Goal: Task Accomplishment & Management: Manage account settings

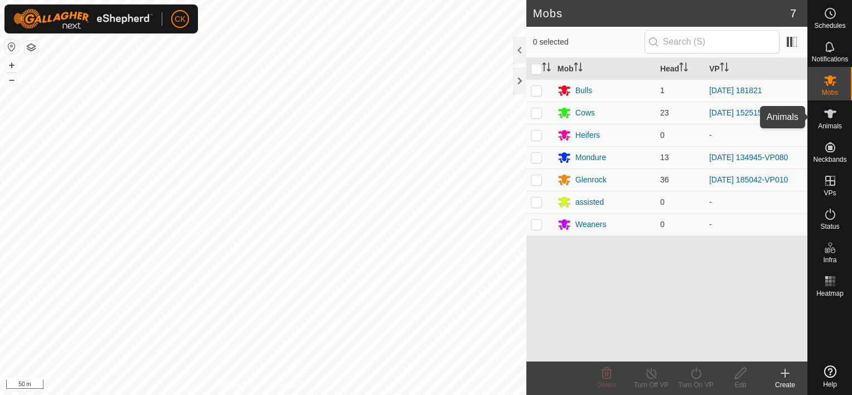
click at [828, 111] on icon at bounding box center [830, 113] width 12 height 9
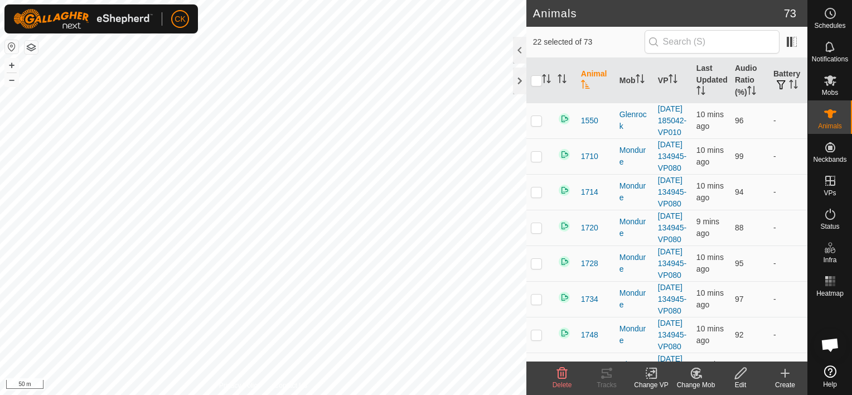
checkbox input "true"
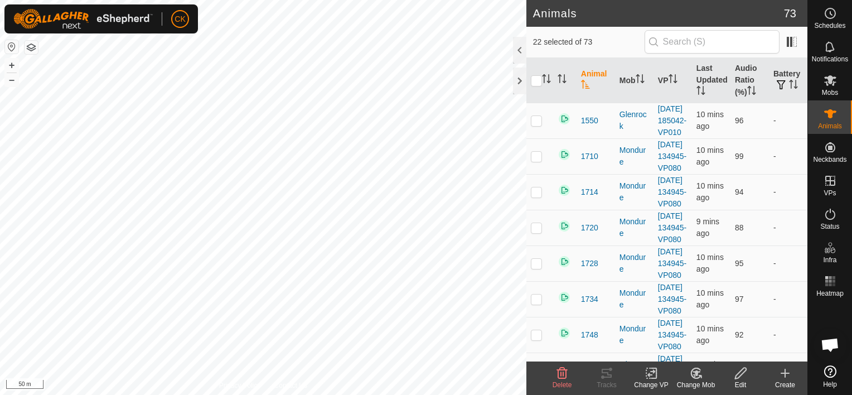
checkbox input "true"
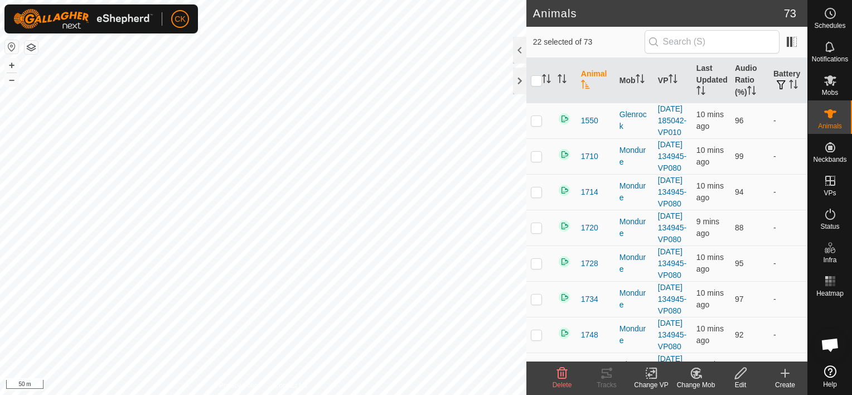
checkbox input "true"
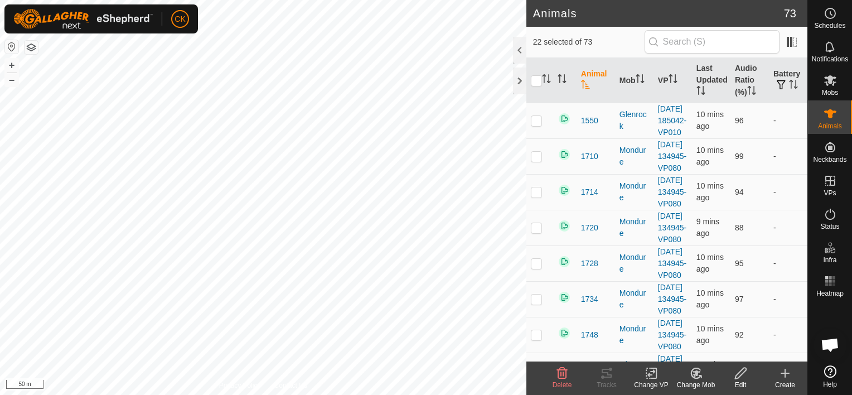
checkbox input "true"
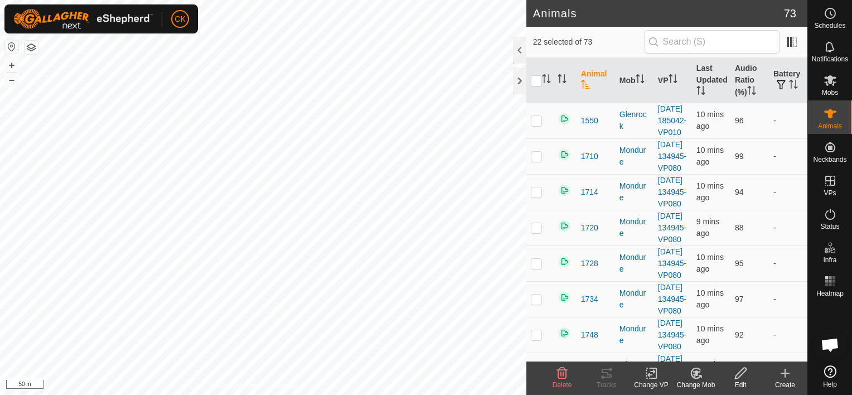
checkbox input "true"
click at [534, 80] on input "checkbox" at bounding box center [536, 80] width 11 height 11
checkbox input "true"
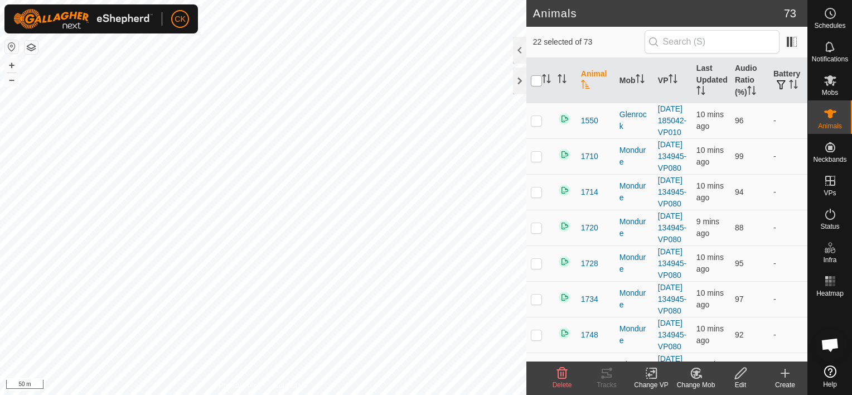
checkbox input "true"
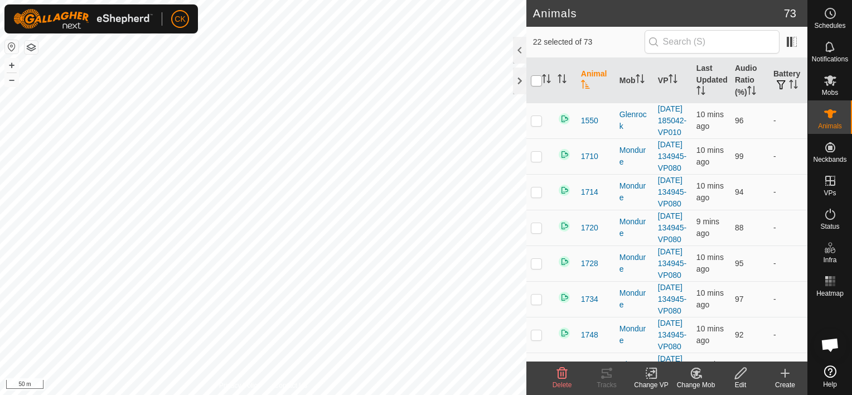
checkbox input "true"
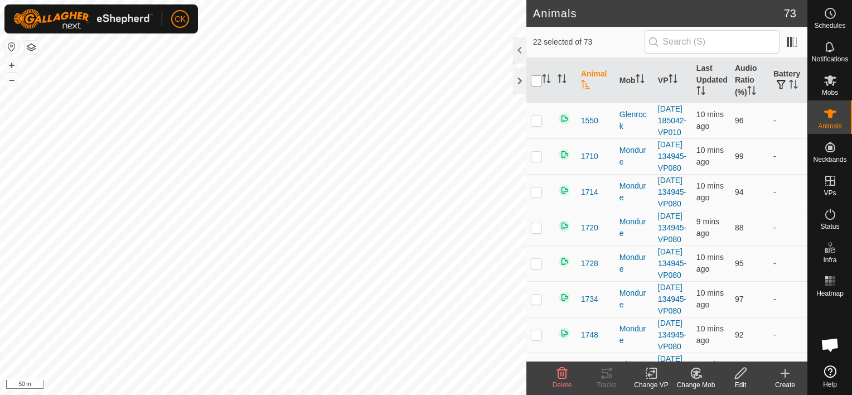
checkbox input "true"
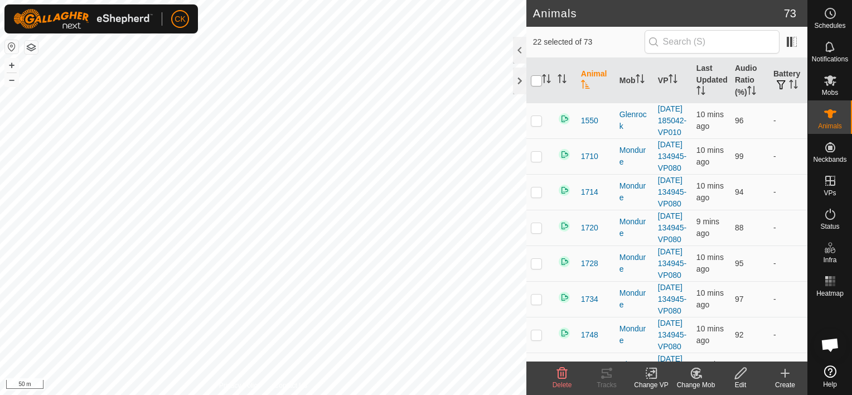
checkbox input "true"
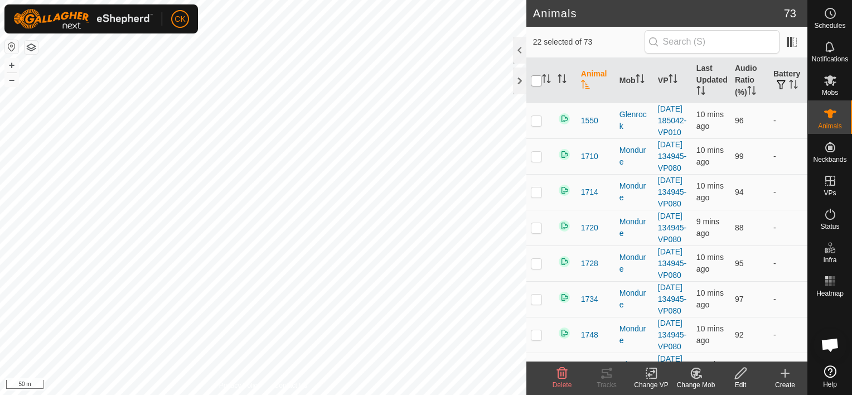
checkbox input "true"
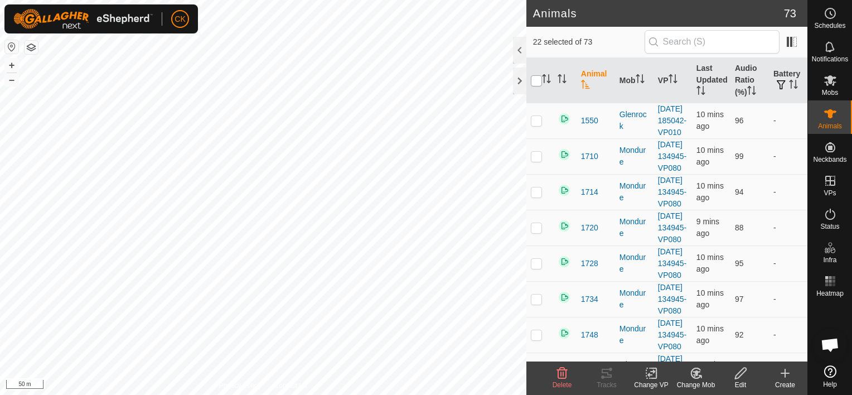
checkbox input "true"
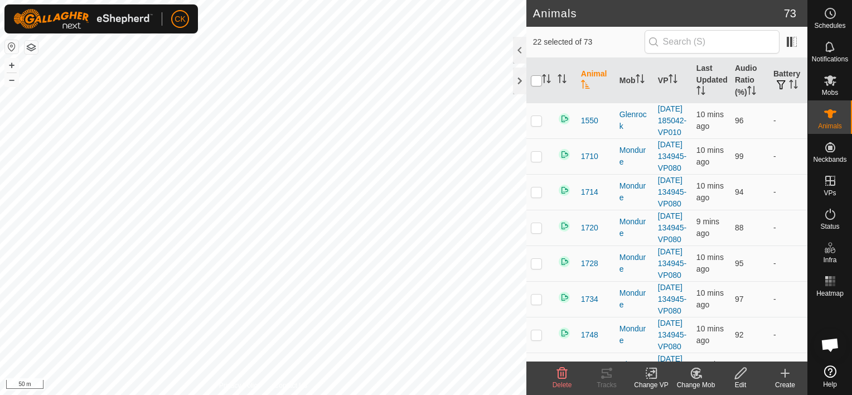
checkbox input "true"
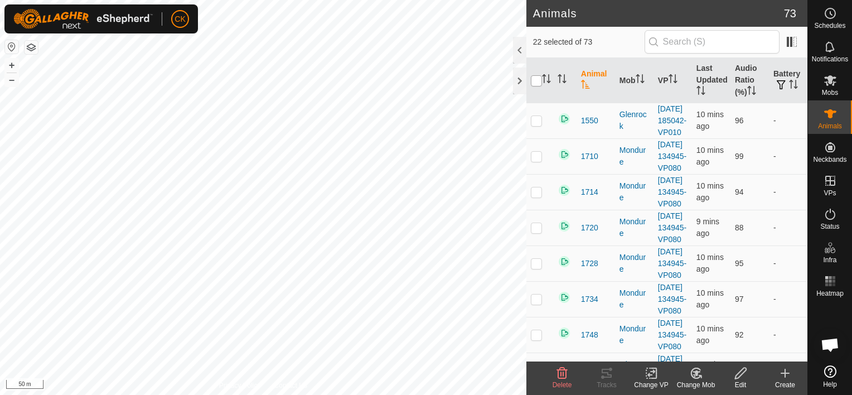
checkbox input "true"
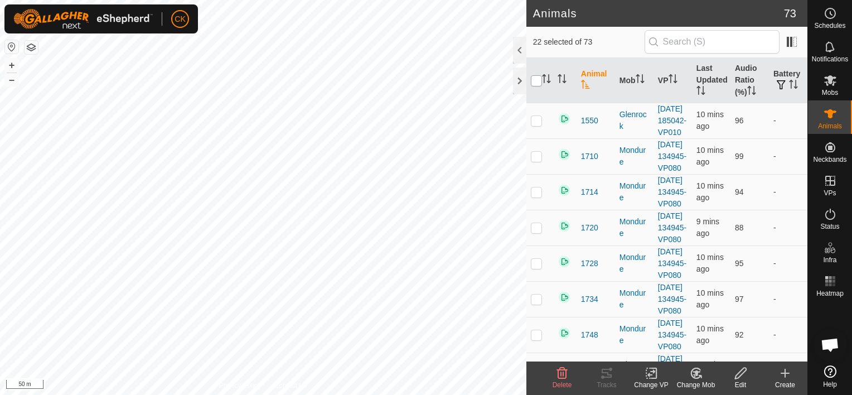
checkbox input "true"
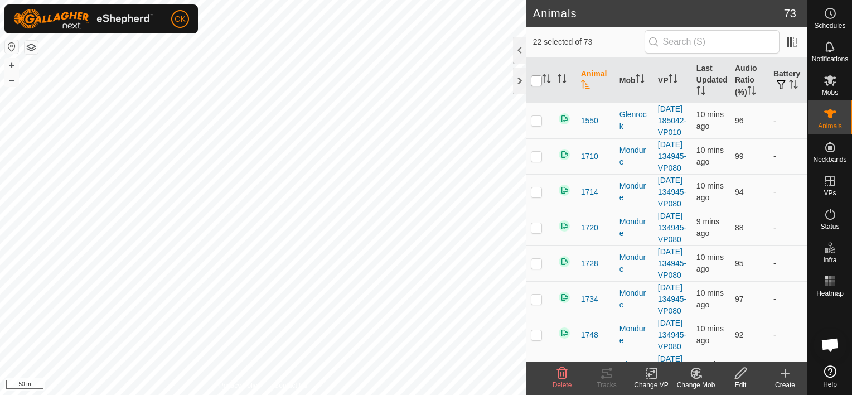
checkbox input "true"
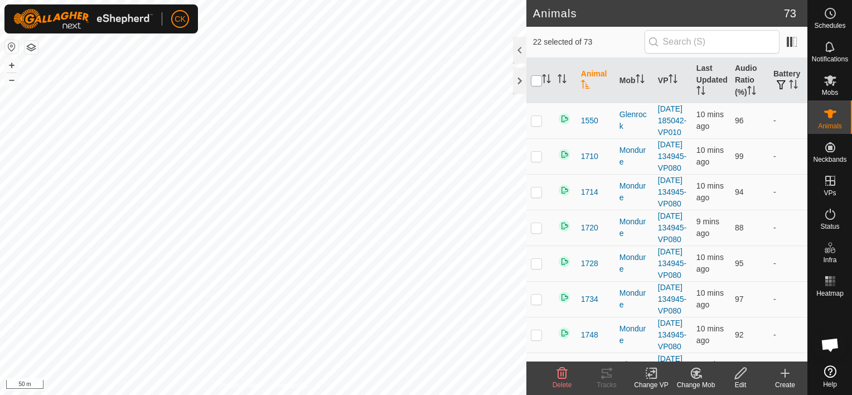
checkbox input "true"
click at [534, 80] on input "checkbox" at bounding box center [536, 80] width 11 height 11
checkbox input "false"
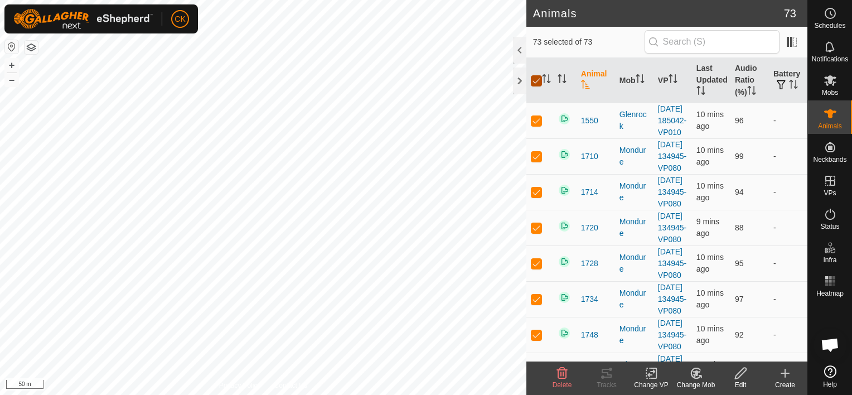
checkbox input "false"
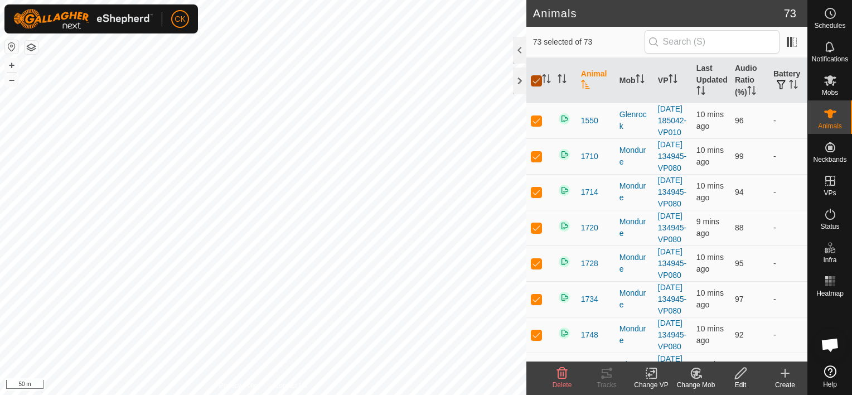
checkbox input "false"
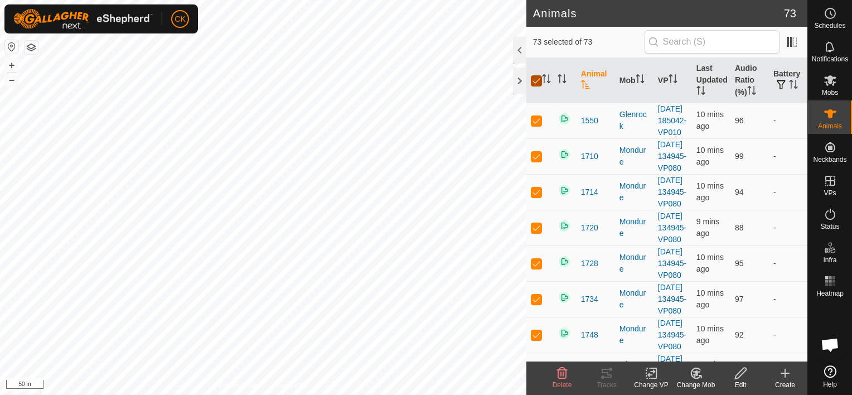
checkbox input "false"
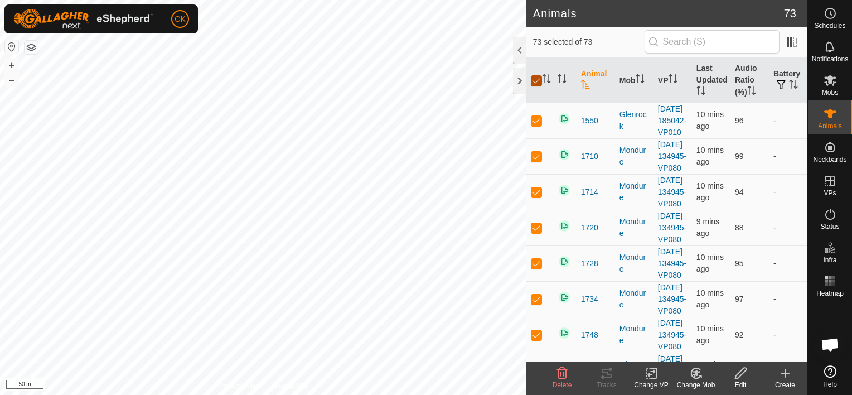
checkbox input "false"
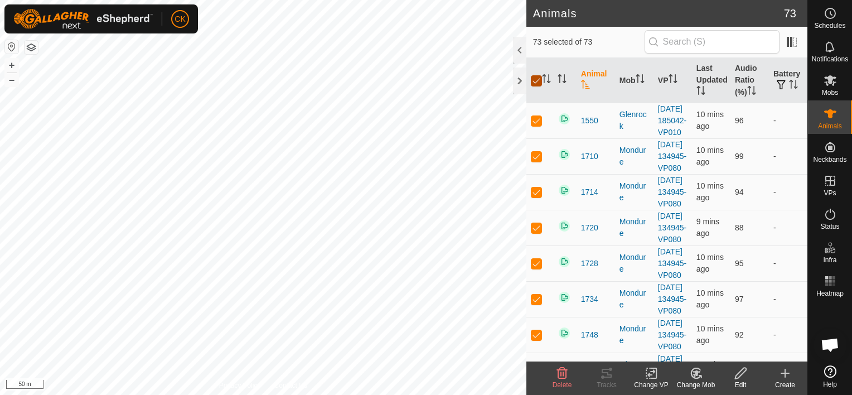
checkbox input "false"
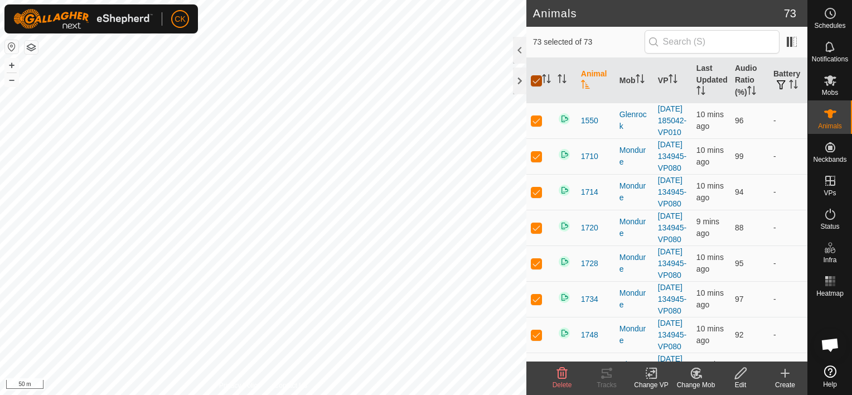
checkbox input "false"
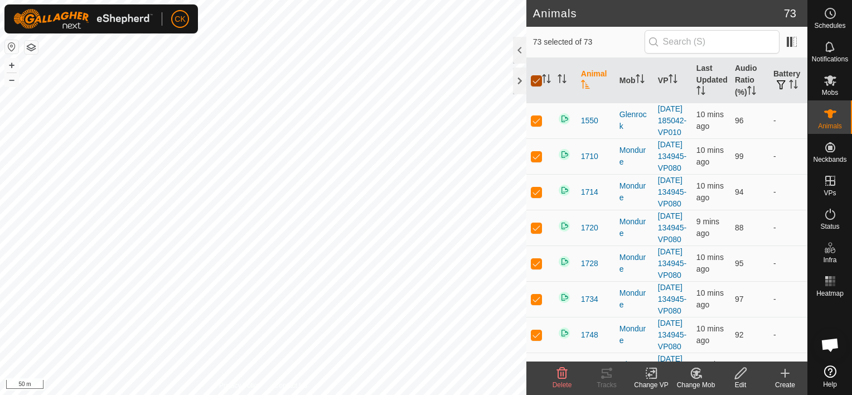
checkbox input "false"
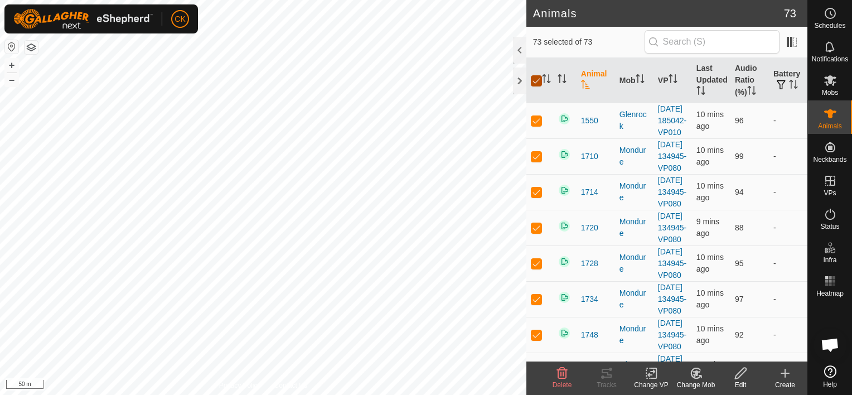
checkbox input "false"
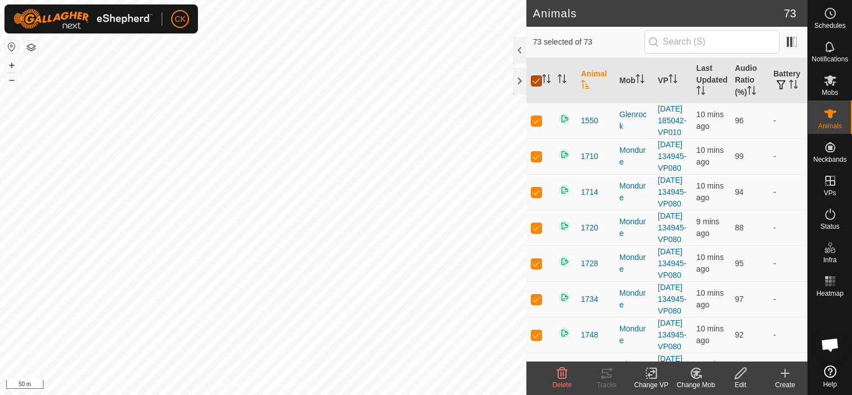
checkbox input "false"
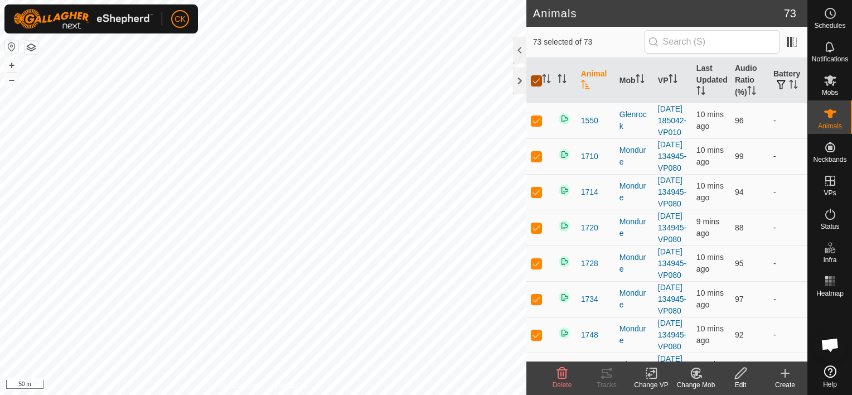
checkbox input "false"
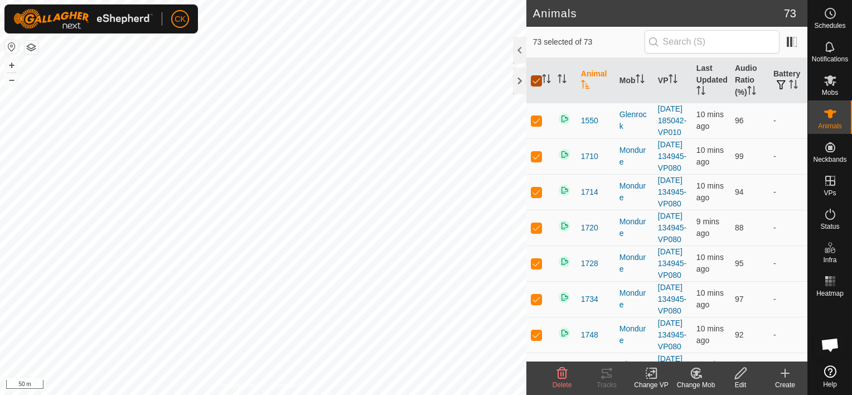
checkbox input "false"
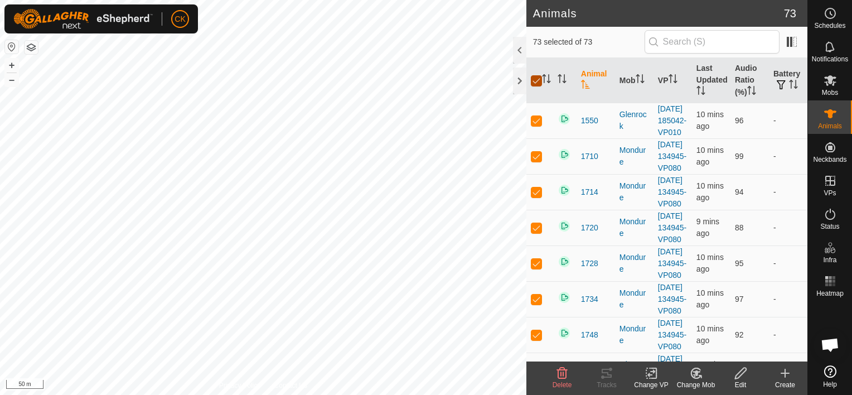
checkbox input "false"
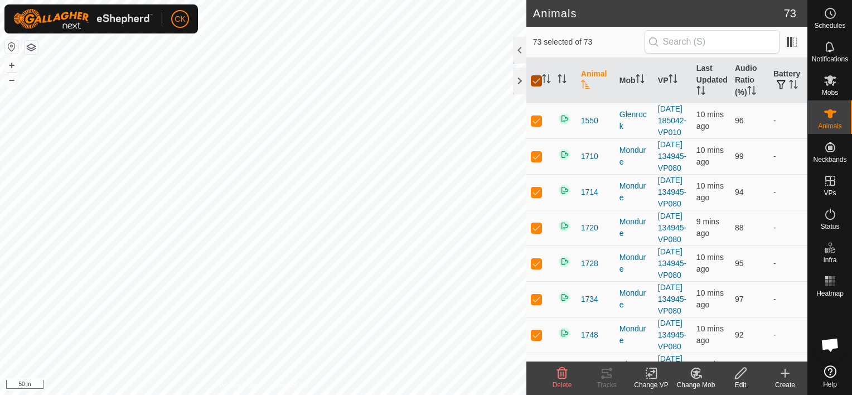
checkbox input "false"
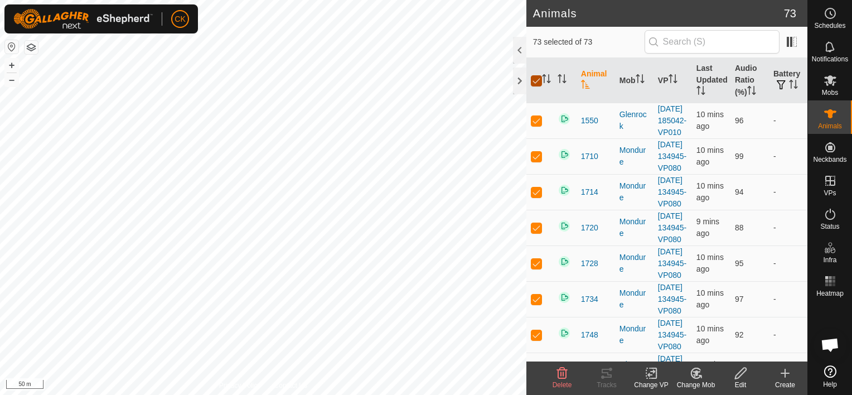
checkbox input "false"
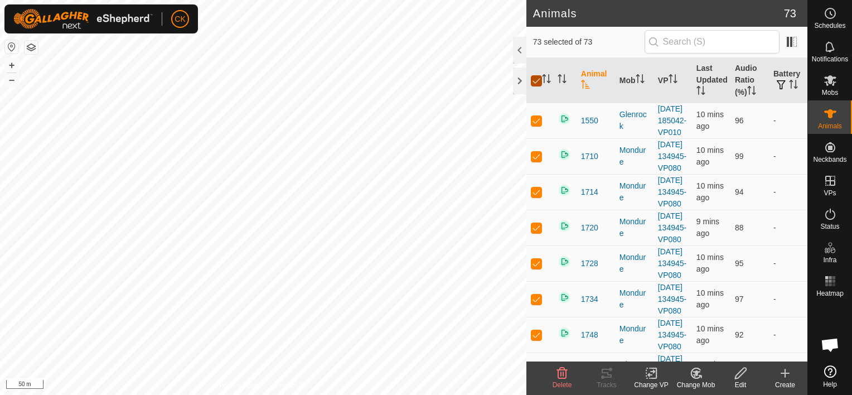
checkbox input "false"
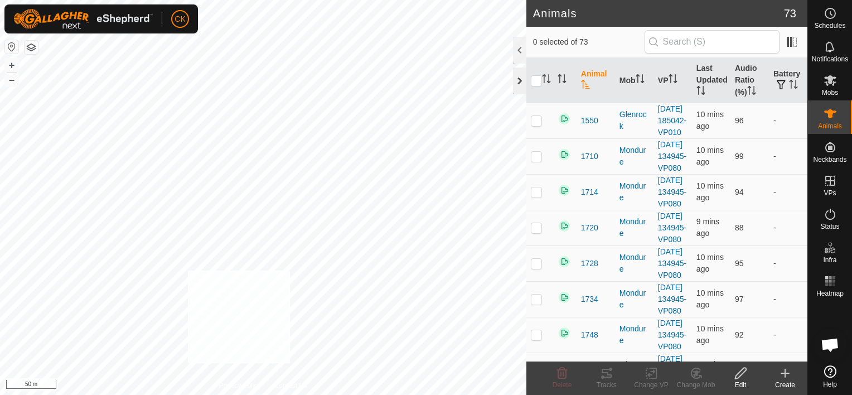
checkbox input "true"
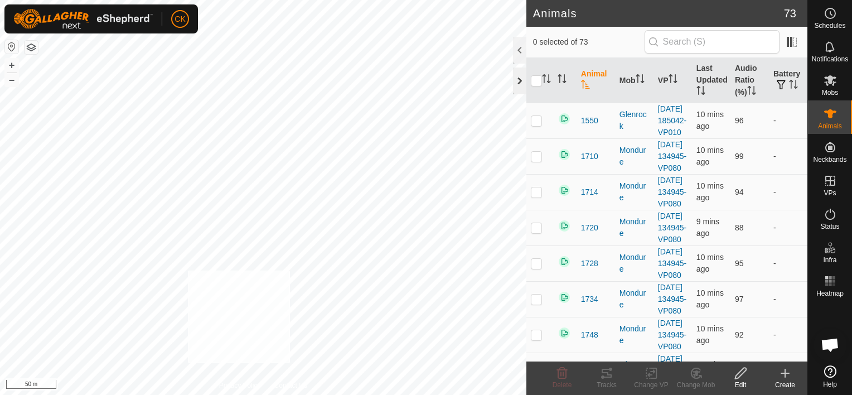
checkbox input "true"
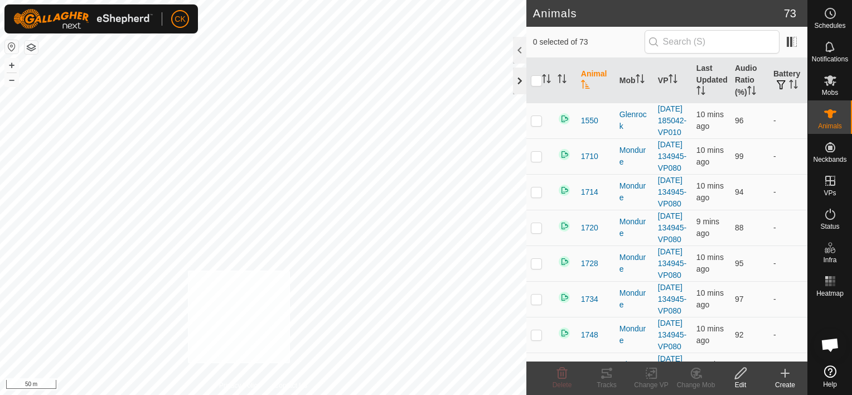
checkbox input "true"
click at [535, 125] on p-checkbox at bounding box center [536, 120] width 11 height 9
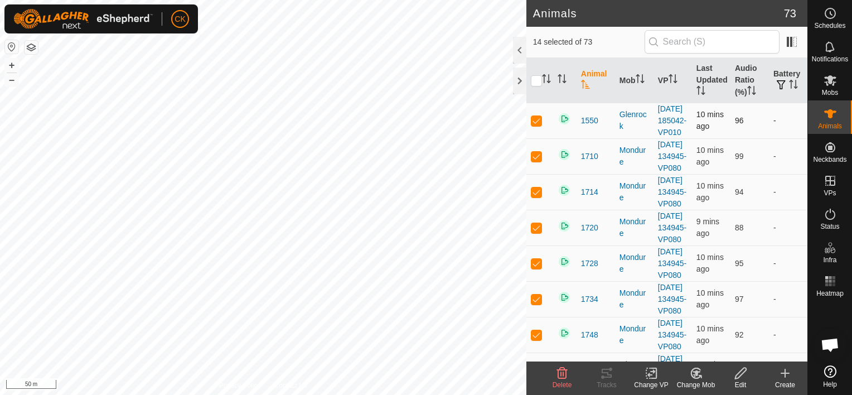
click at [535, 125] on p-checkbox at bounding box center [536, 120] width 11 height 9
checkbox input "false"
click at [535, 77] on input "checkbox" at bounding box center [536, 80] width 11 height 11
checkbox input "true"
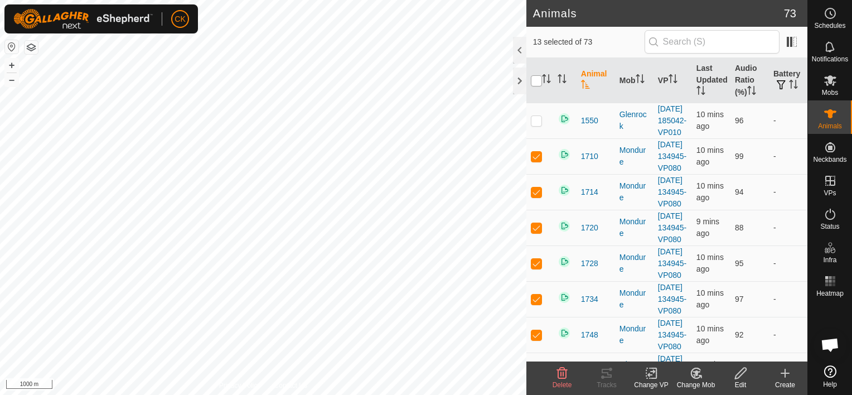
checkbox input "true"
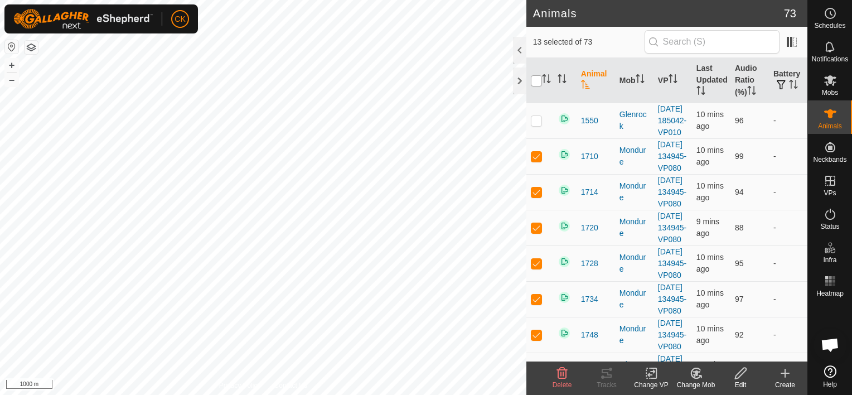
checkbox input "true"
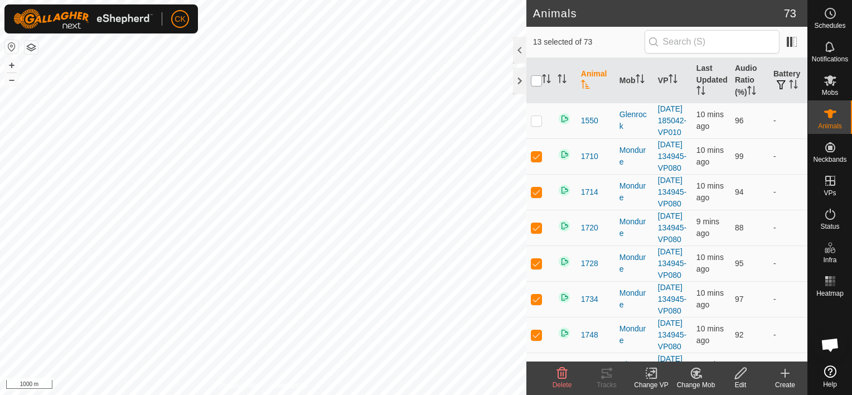
checkbox input "true"
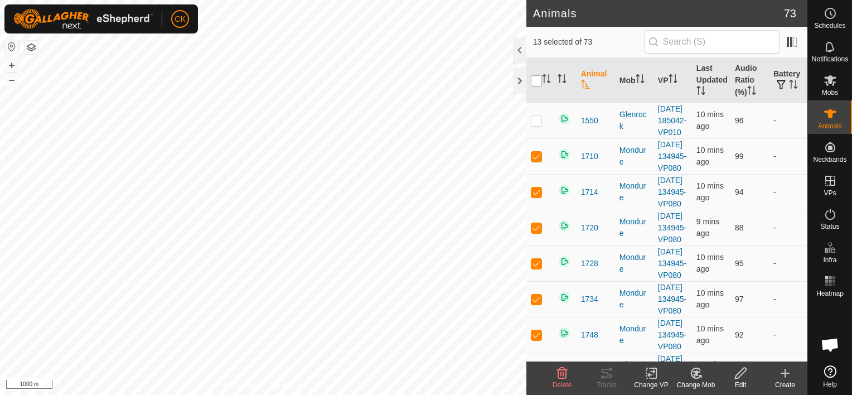
checkbox input "true"
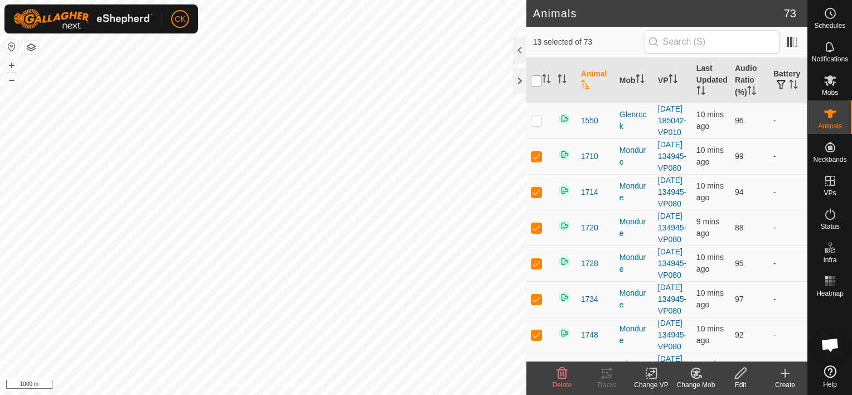
checkbox input "true"
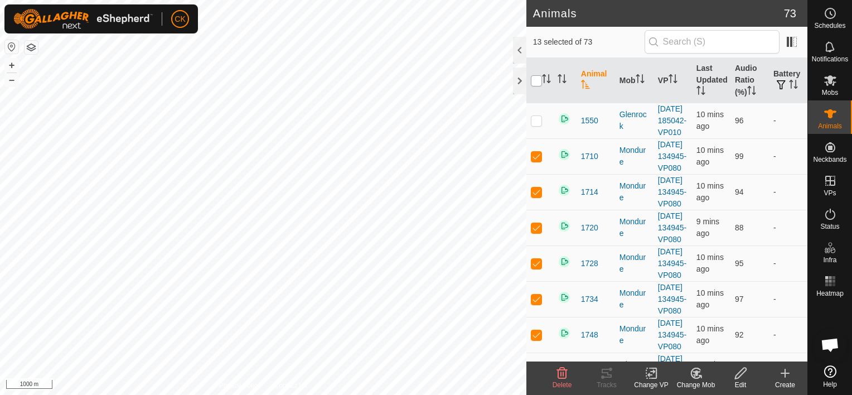
checkbox input "true"
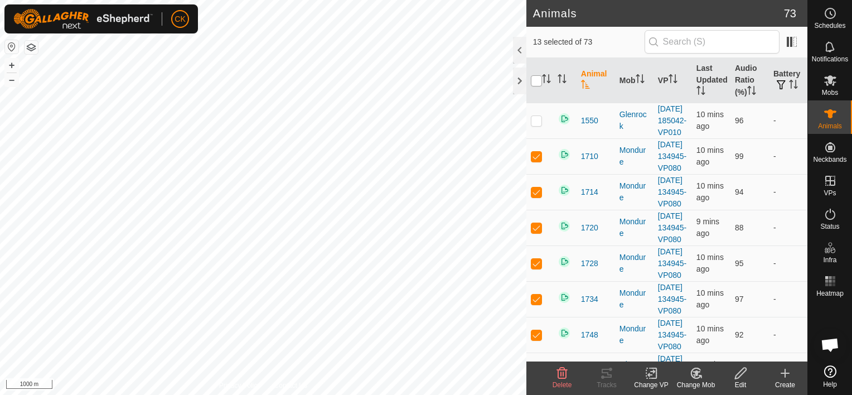
checkbox input "true"
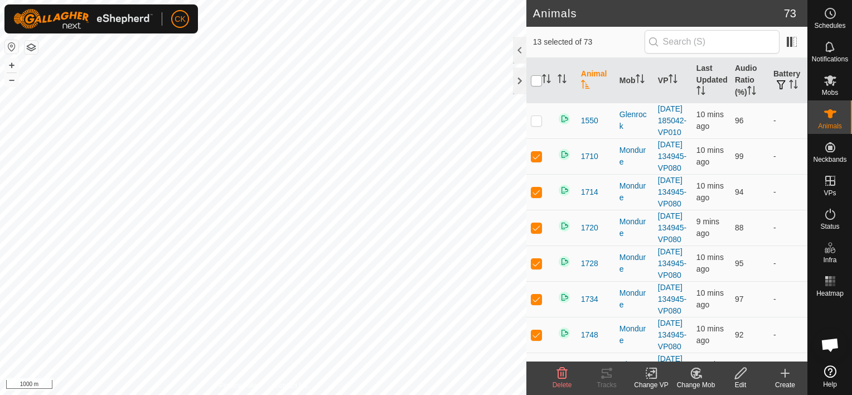
checkbox input "true"
click at [535, 77] on input "checkbox" at bounding box center [536, 80] width 11 height 11
click at [534, 125] on p-checkbox at bounding box center [536, 120] width 11 height 9
click at [535, 125] on p-checkbox at bounding box center [536, 120] width 11 height 9
click at [536, 80] on input "checkbox" at bounding box center [536, 80] width 11 height 11
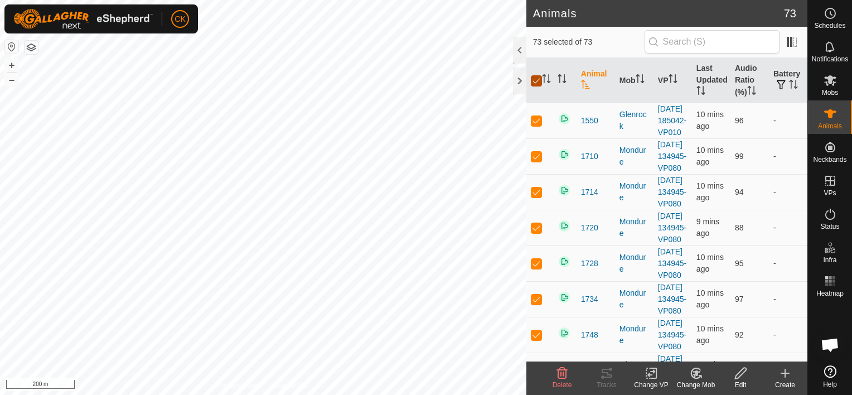
click at [536, 80] on input "checkbox" at bounding box center [536, 80] width 11 height 11
click at [606, 371] on icon at bounding box center [606, 372] width 13 height 13
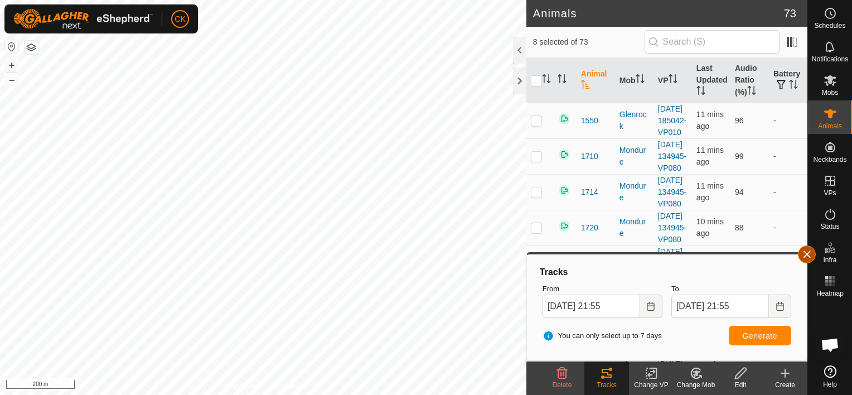
click at [806, 256] on button "button" at bounding box center [807, 254] width 18 height 18
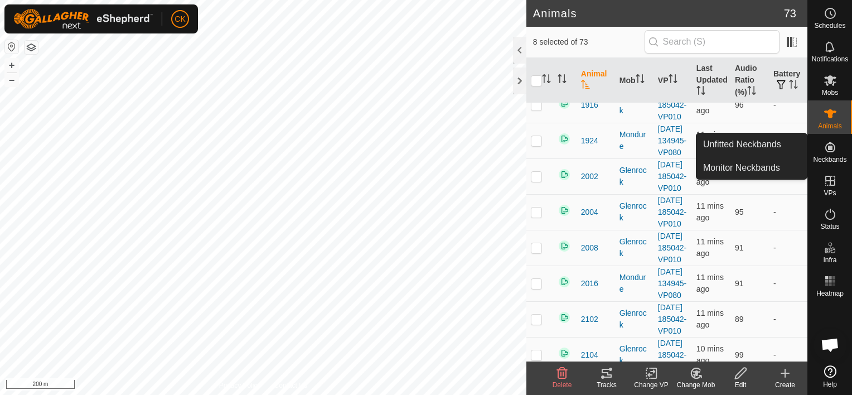
scroll to position [334, 0]
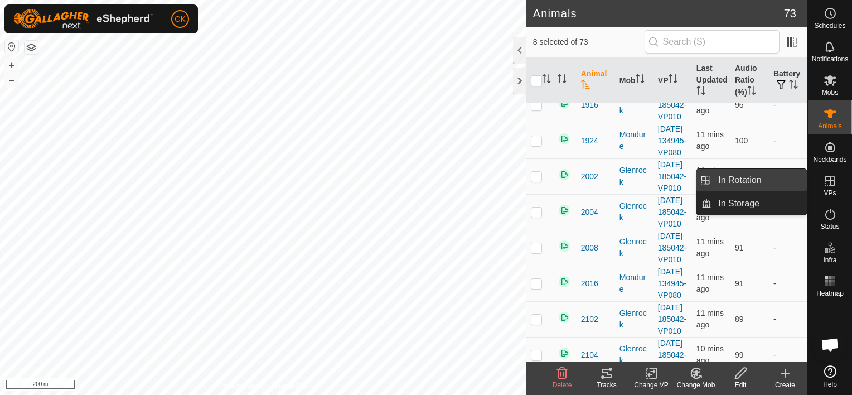
click at [787, 179] on link "In Rotation" at bounding box center [758, 180] width 95 height 22
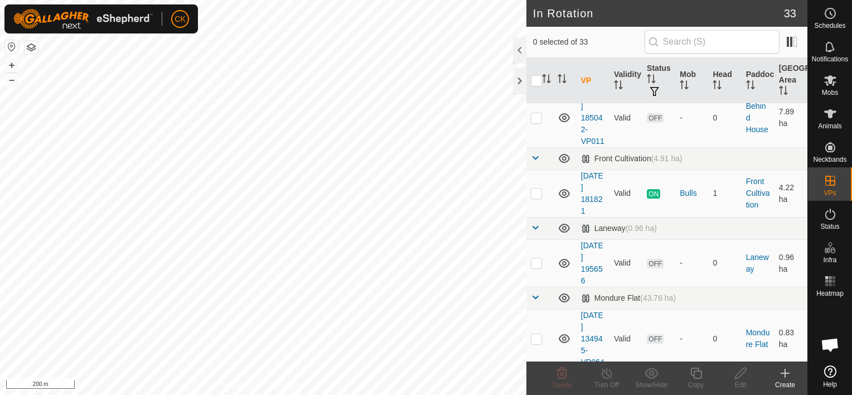
scroll to position [502, 0]
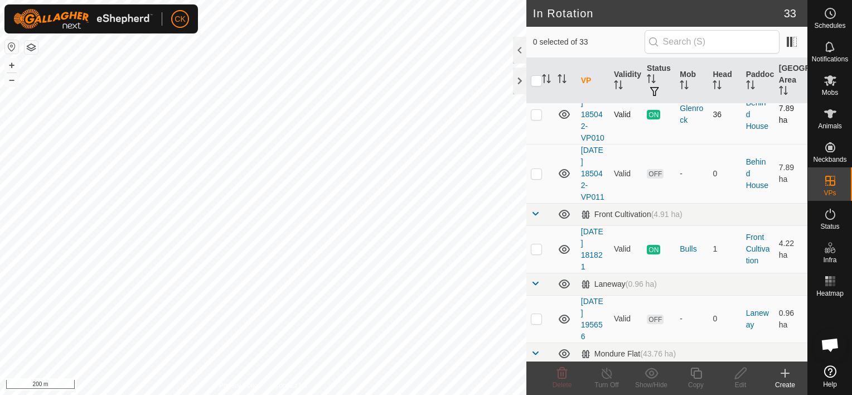
click at [537, 119] on p-checkbox at bounding box center [536, 114] width 11 height 9
click at [537, 178] on p-checkbox at bounding box center [536, 173] width 11 height 9
click at [536, 178] on p-checkbox at bounding box center [536, 173] width 11 height 9
click at [828, 9] on icon at bounding box center [829, 13] width 13 height 13
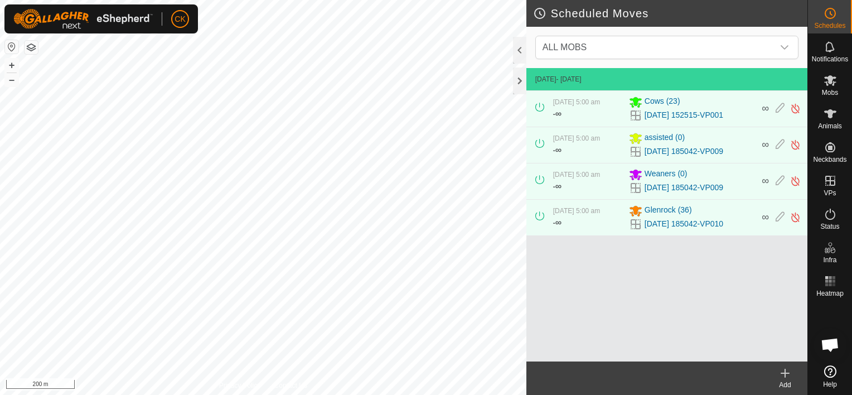
click at [785, 370] on icon at bounding box center [785, 373] width 0 height 8
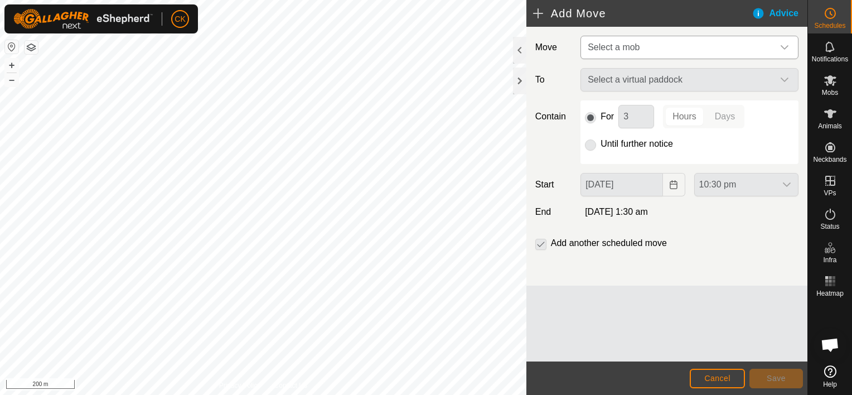
click at [778, 45] on div "dropdown trigger" at bounding box center [784, 47] width 22 height 22
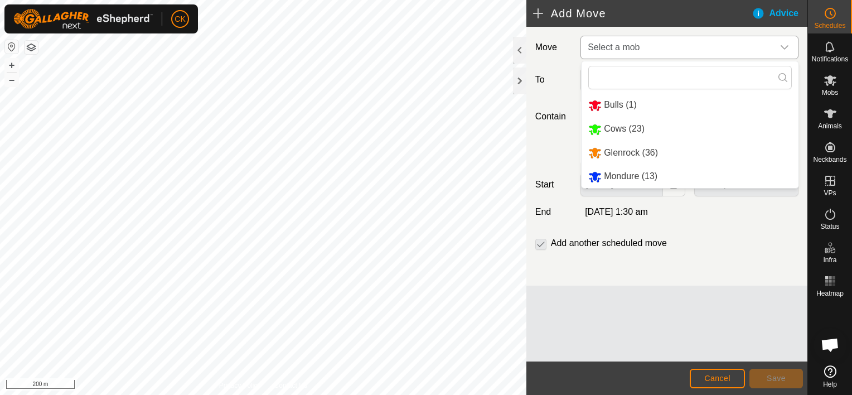
click at [612, 150] on li "Glenrock (36)" at bounding box center [689, 153] width 217 height 23
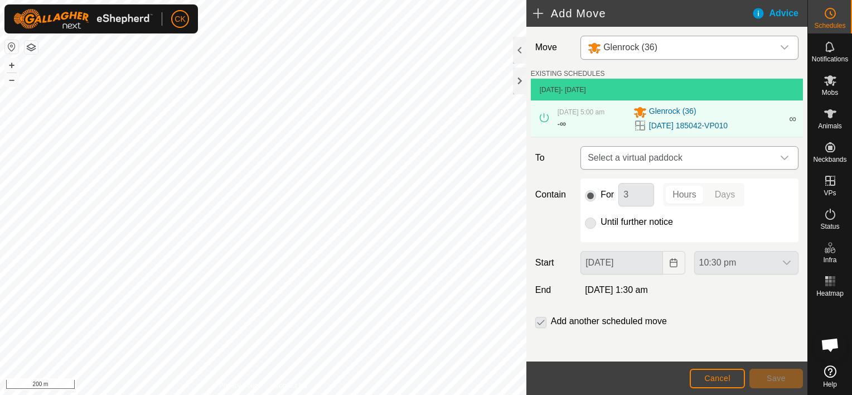
click at [780, 157] on icon "dropdown trigger" at bounding box center [784, 157] width 9 height 9
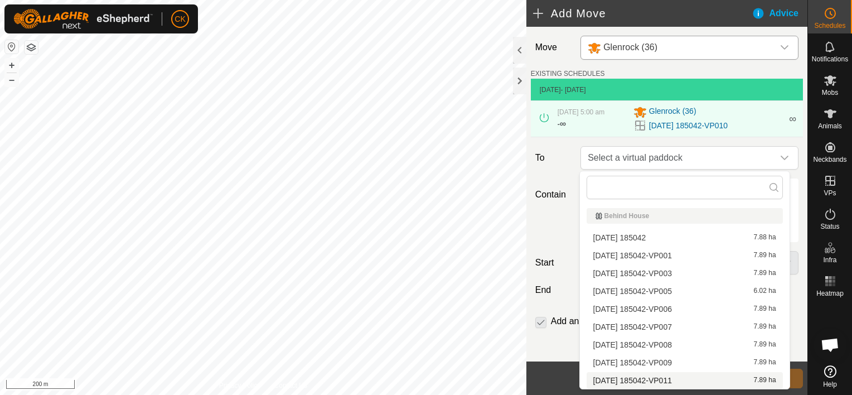
click at [680, 375] on li "[DATE] 185042-VP011 7.89 ha" at bounding box center [684, 380] width 196 height 17
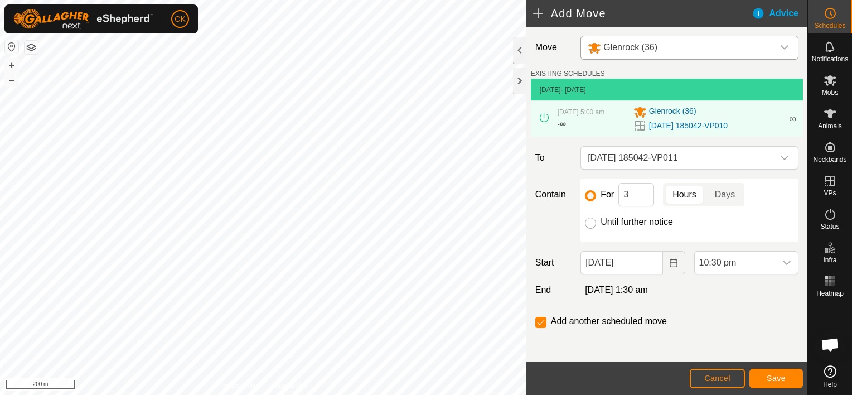
click at [586, 223] on input "Until further notice" at bounding box center [590, 222] width 11 height 11
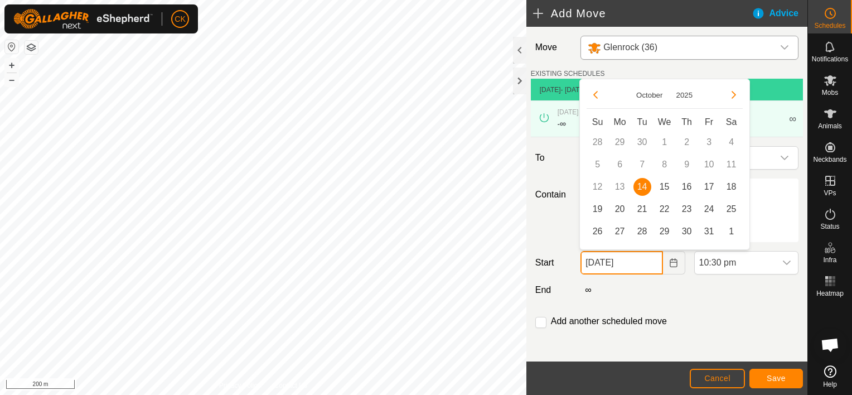
click at [642, 264] on input "[DATE]" at bounding box center [621, 262] width 82 height 23
click at [663, 185] on span "15" at bounding box center [665, 187] width 18 height 18
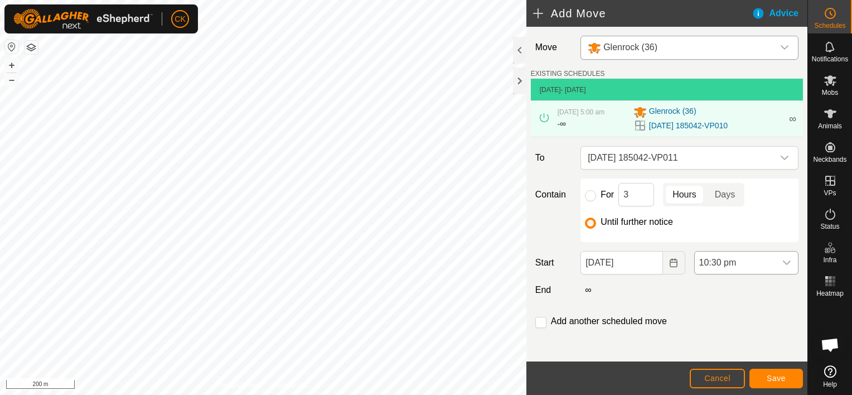
click at [783, 260] on icon "dropdown trigger" at bounding box center [787, 262] width 8 height 4
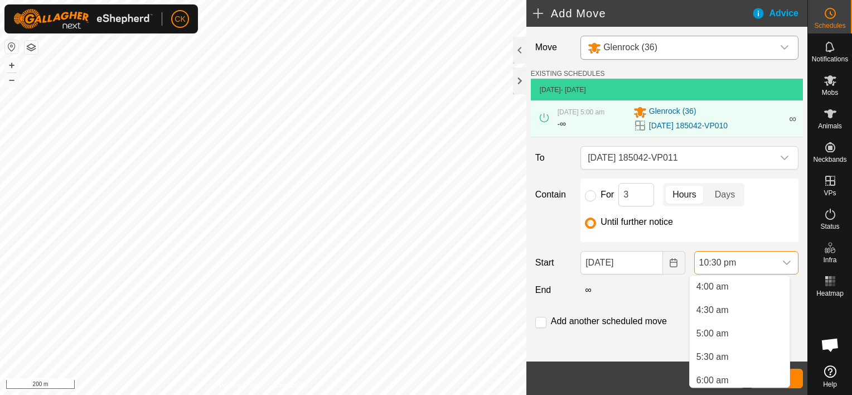
scroll to position [187, 0]
click at [719, 333] on li "5:00 am" at bounding box center [740, 333] width 100 height 22
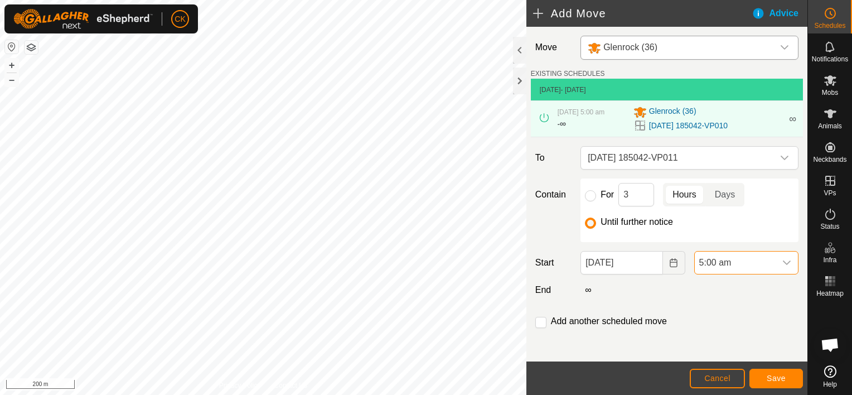
scroll to position [964, 0]
click at [770, 379] on span "Save" at bounding box center [776, 378] width 19 height 9
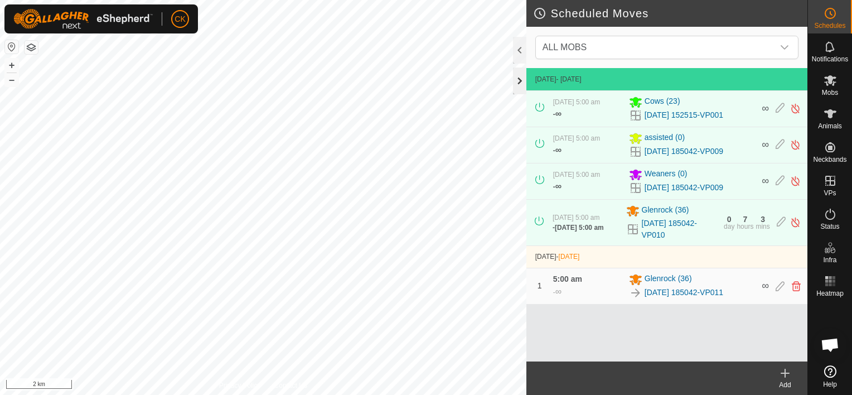
click at [520, 77] on div at bounding box center [519, 80] width 13 height 27
